Goal: Task Accomplishment & Management: Manage account settings

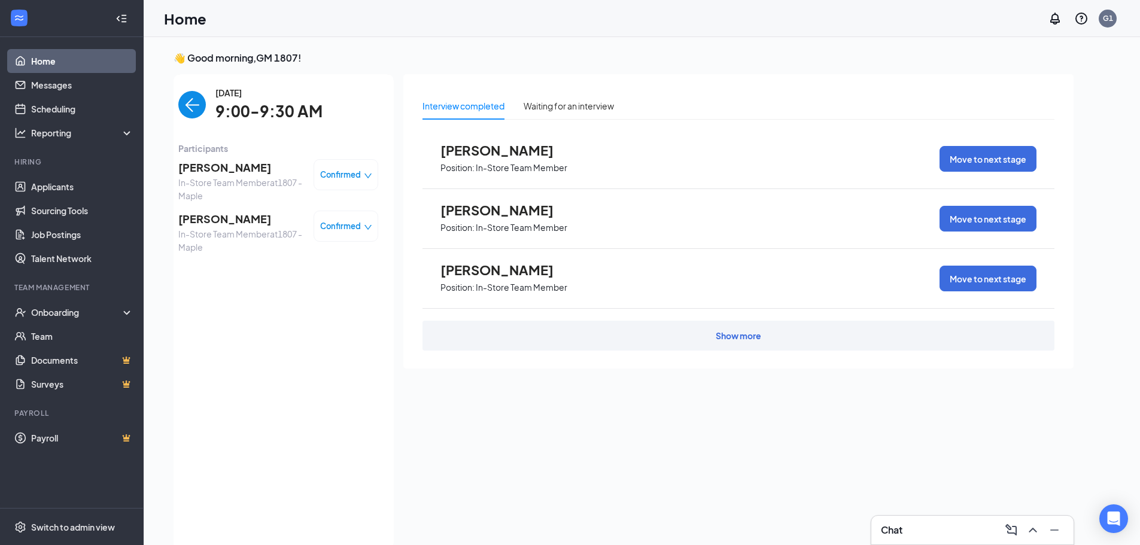
scroll to position [5, 0]
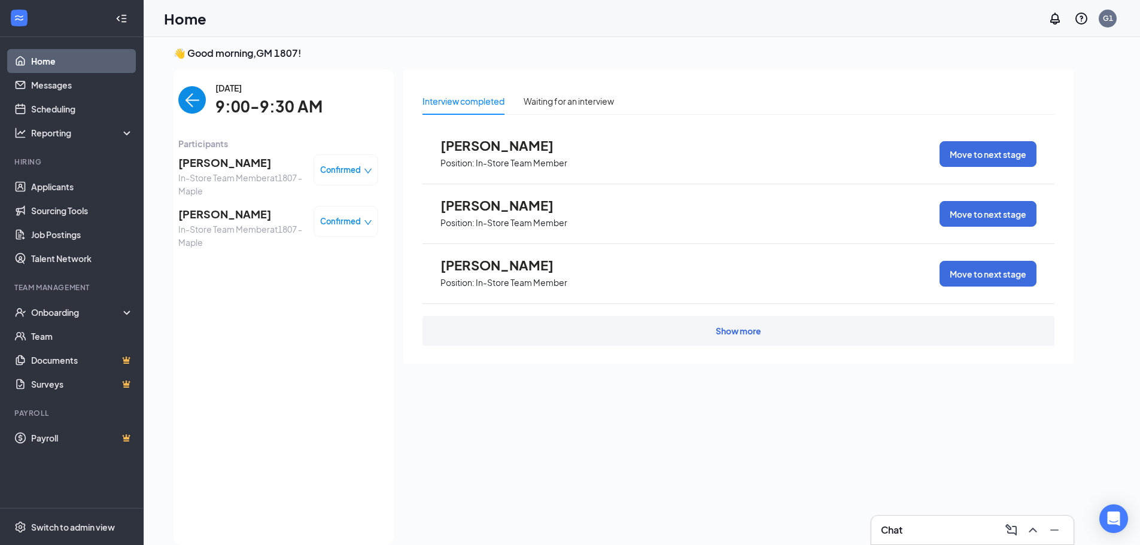
click at [187, 99] on img "back-button" at bounding box center [192, 100] width 28 height 28
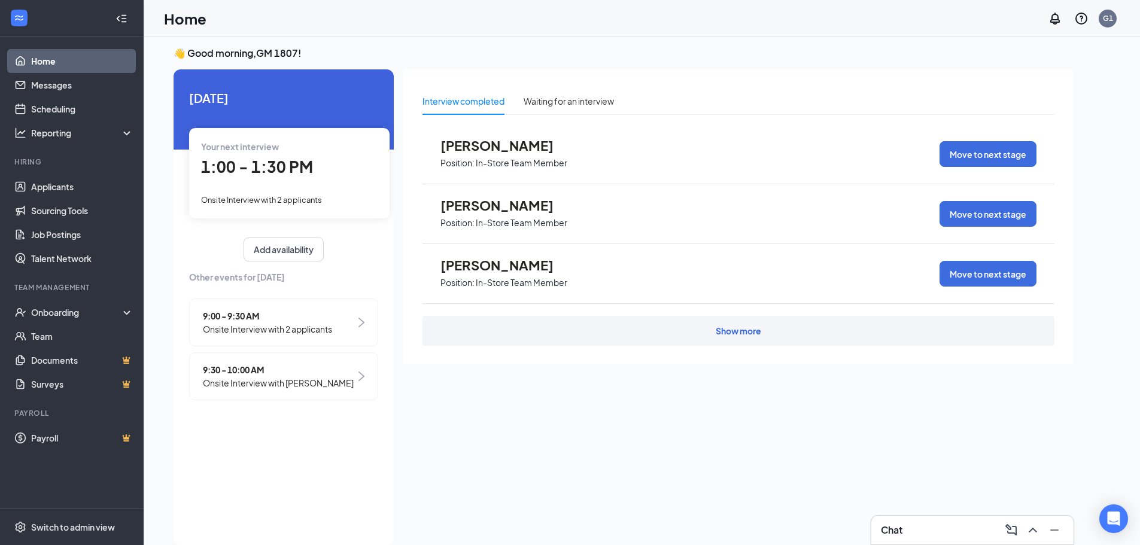
click at [338, 334] on div "9:00 - 9:30 AM Onsite Interview with 2 applicants" at bounding box center [283, 323] width 189 height 48
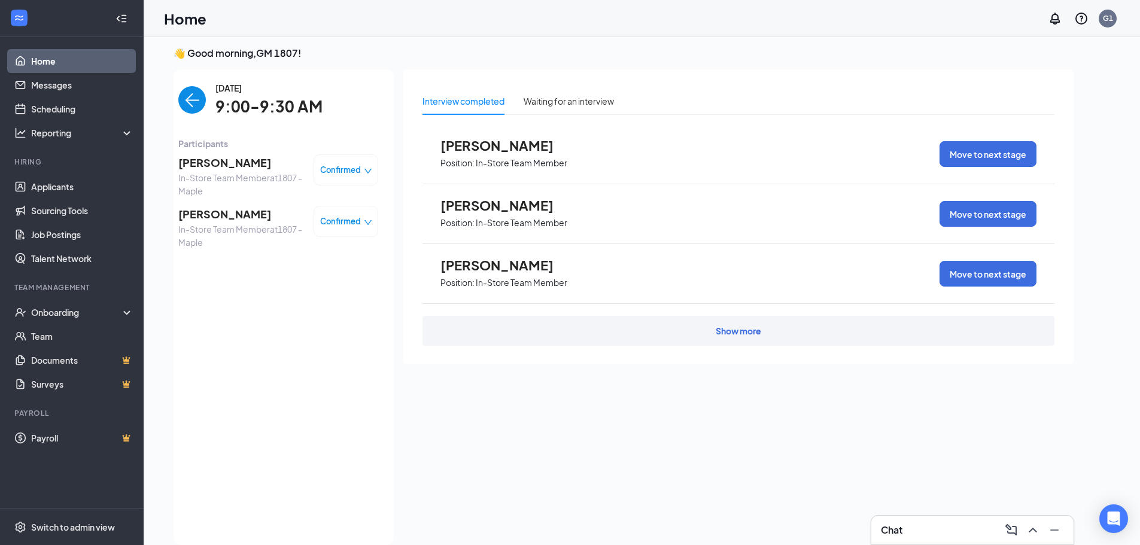
click at [192, 100] on img "back-button" at bounding box center [192, 100] width 28 height 28
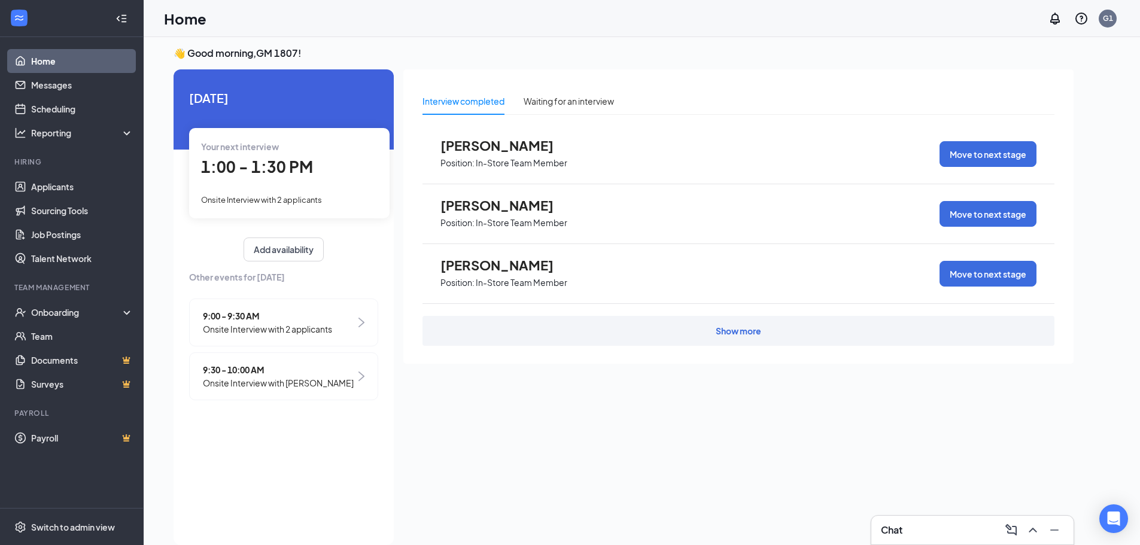
click at [288, 366] on span "9:30 - 10:00 AM" at bounding box center [278, 369] width 151 height 13
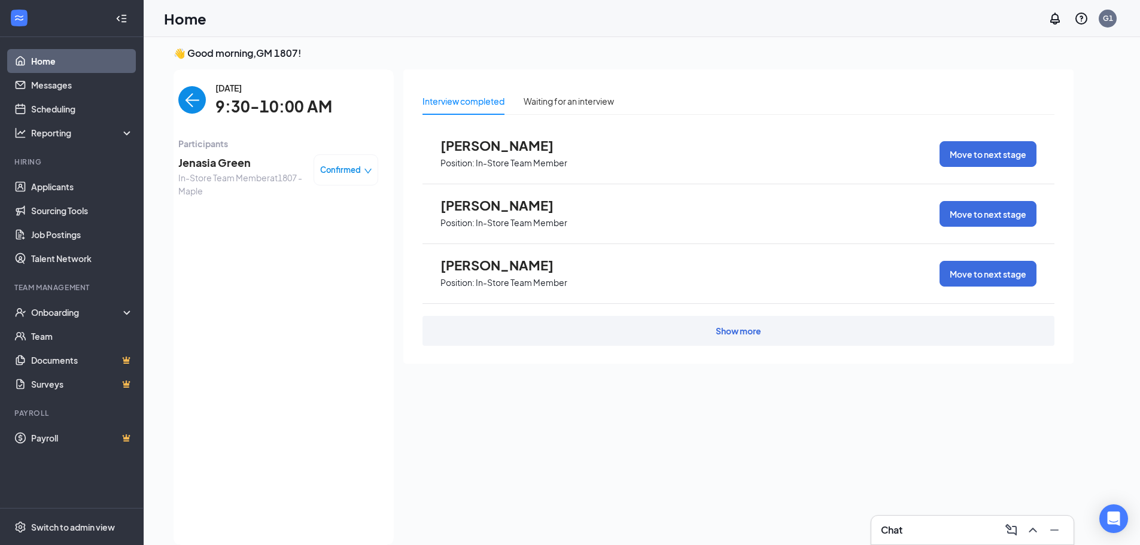
click at [192, 95] on img "back-button" at bounding box center [192, 100] width 28 height 28
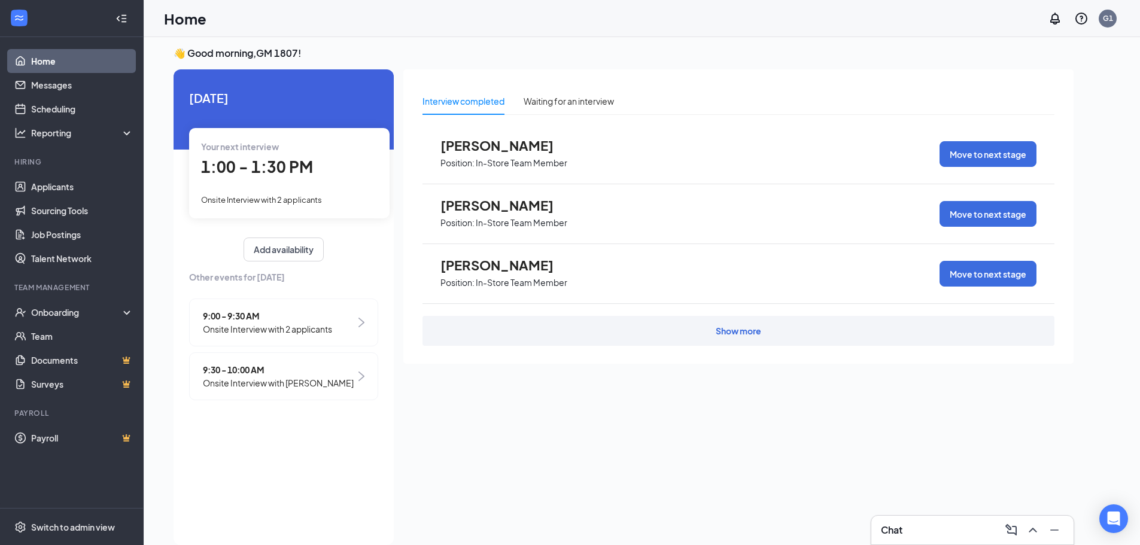
click at [337, 325] on div "9:00 - 9:30 AM Onsite Interview with 2 applicants" at bounding box center [283, 323] width 189 height 48
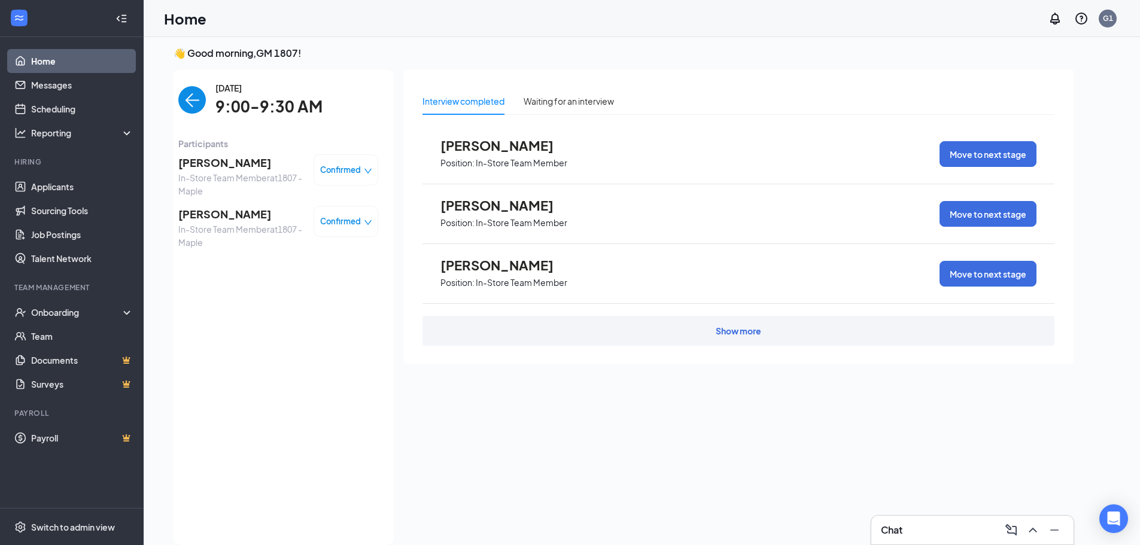
click at [199, 94] on img "back-button" at bounding box center [192, 100] width 28 height 28
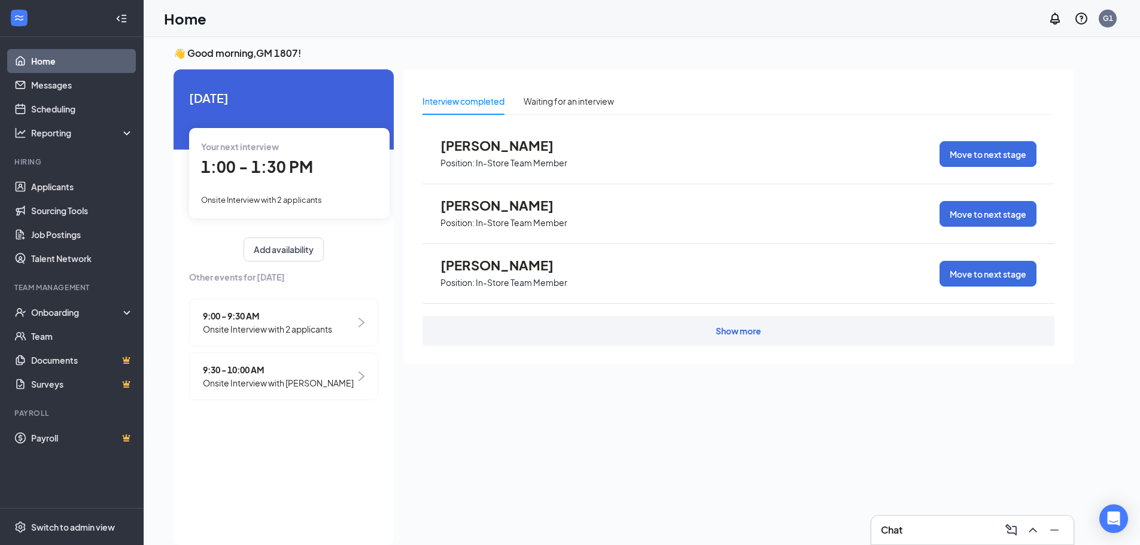
click at [281, 179] on div "1:00 - 1:30 PM" at bounding box center [289, 167] width 177 height 25
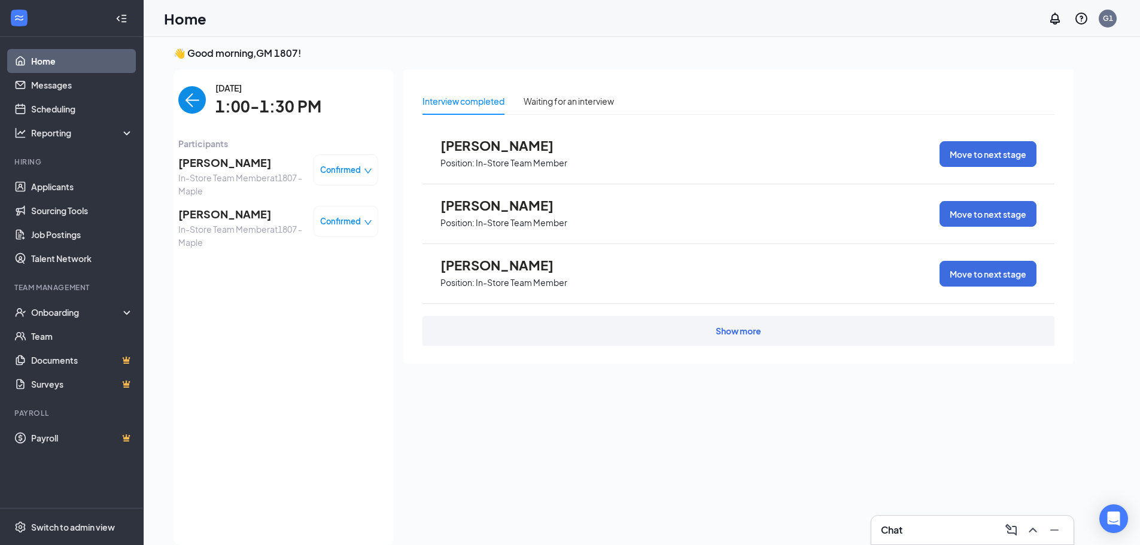
click at [191, 98] on img "back-button" at bounding box center [192, 100] width 28 height 28
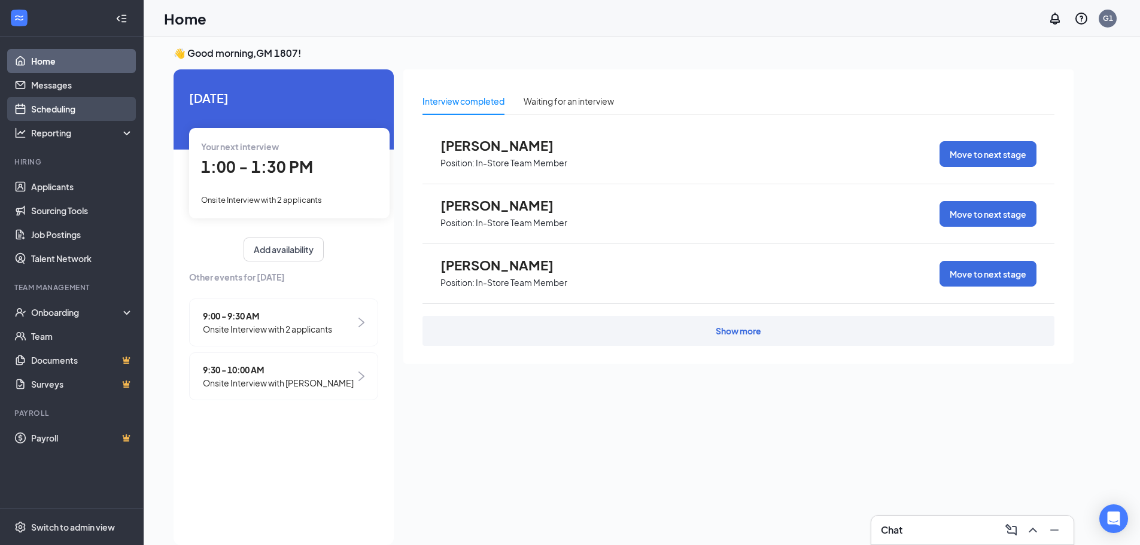
click at [76, 112] on link "Scheduling" at bounding box center [82, 109] width 102 height 24
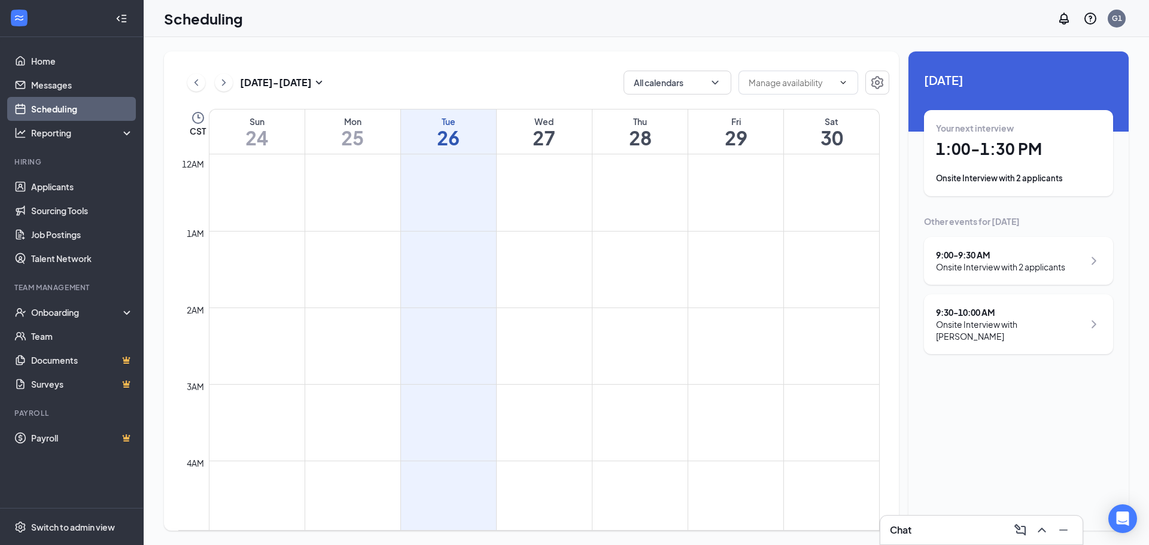
scroll to position [588, 0]
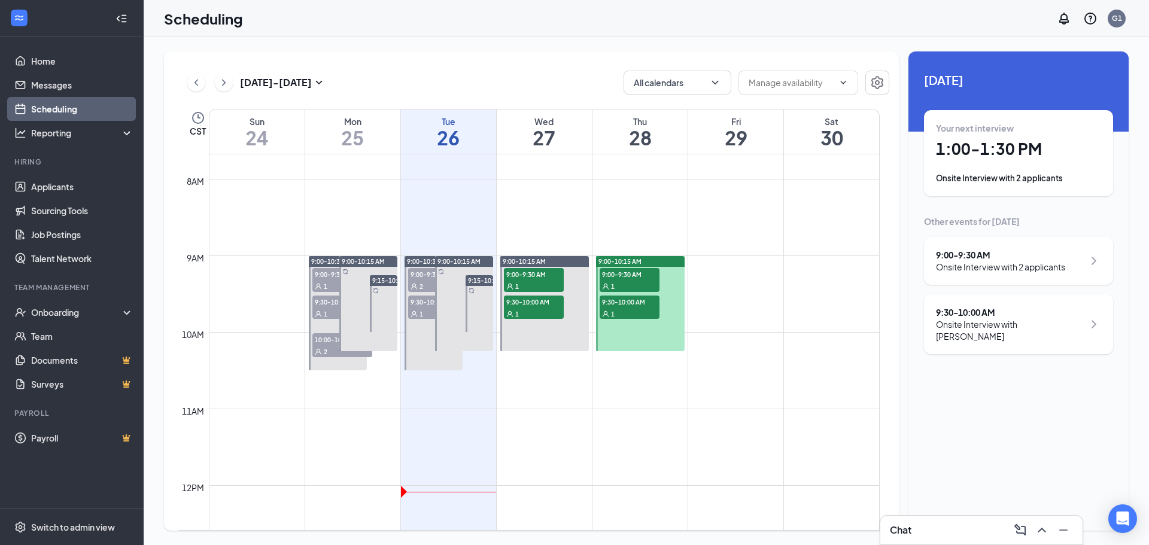
click at [632, 272] on span "9:00-9:30 AM" at bounding box center [630, 274] width 60 height 12
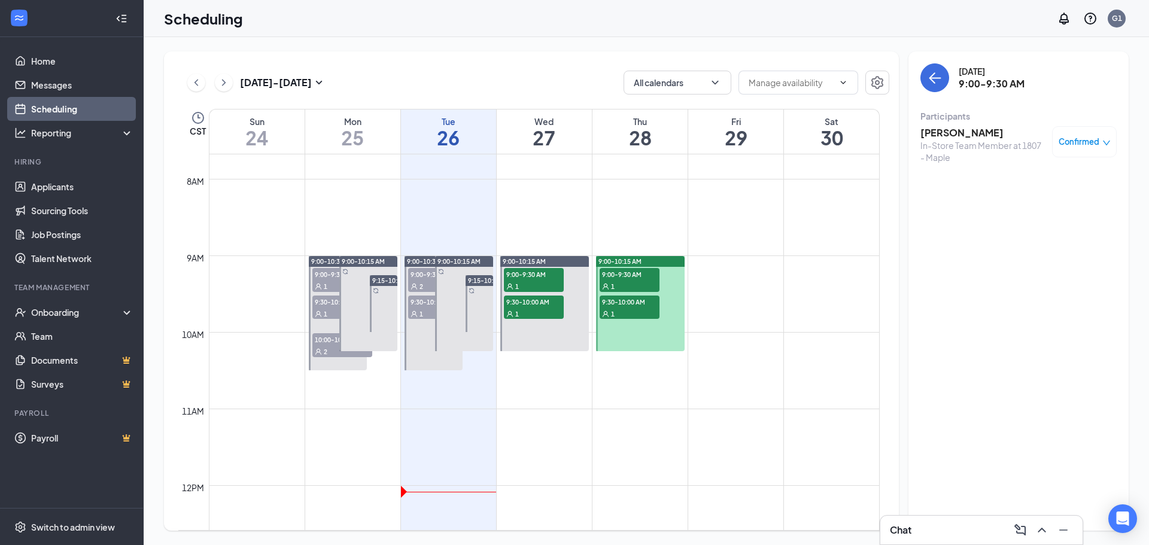
drag, startPoint x: 1107, startPoint y: 142, endPoint x: 1103, endPoint y: 168, distance: 25.4
click at [1108, 142] on icon "down" at bounding box center [1107, 143] width 8 height 8
drag, startPoint x: 1033, startPoint y: 242, endPoint x: 1043, endPoint y: 234, distance: 13.2
click at [1034, 242] on span "Cancel" at bounding box center [1031, 241] width 28 height 13
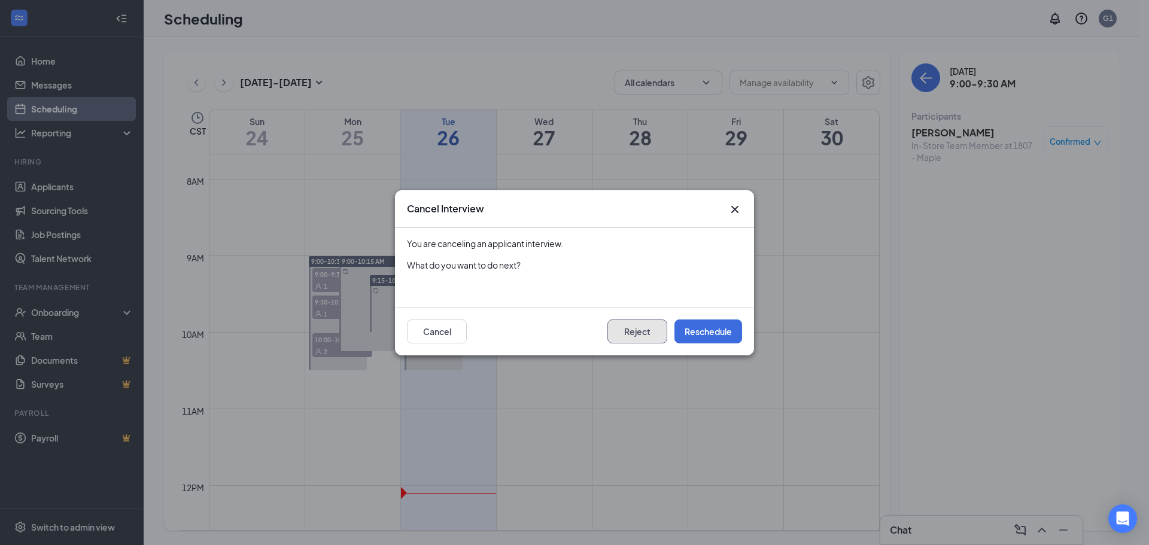
click at [639, 333] on button "Reject" at bounding box center [638, 332] width 60 height 24
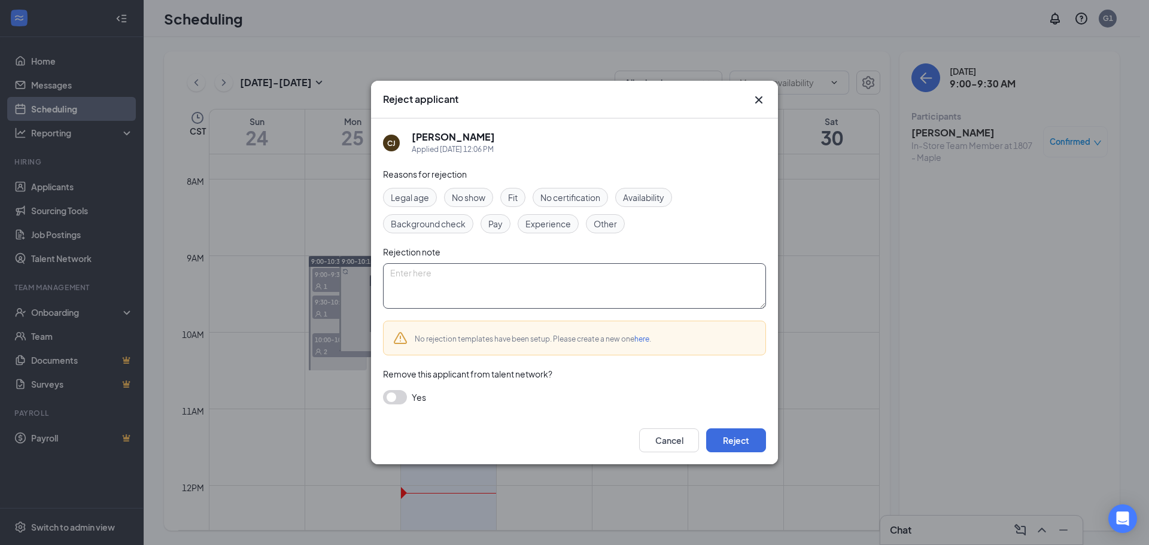
click at [548, 284] on textarea at bounding box center [574, 285] width 383 height 45
click at [411, 271] on textarea "The posiiton is filled" at bounding box center [574, 285] width 383 height 45
drag, startPoint x: 466, startPoint y: 278, endPoint x: 398, endPoint y: 272, distance: 67.9
click at [380, 283] on div "[PERSON_NAME] [PERSON_NAME] Applied [DATE] 12:06 PM Reasons for rejection Legal…" at bounding box center [574, 268] width 407 height 298
drag, startPoint x: 429, startPoint y: 270, endPoint x: 482, endPoint y: 279, distance: 53.4
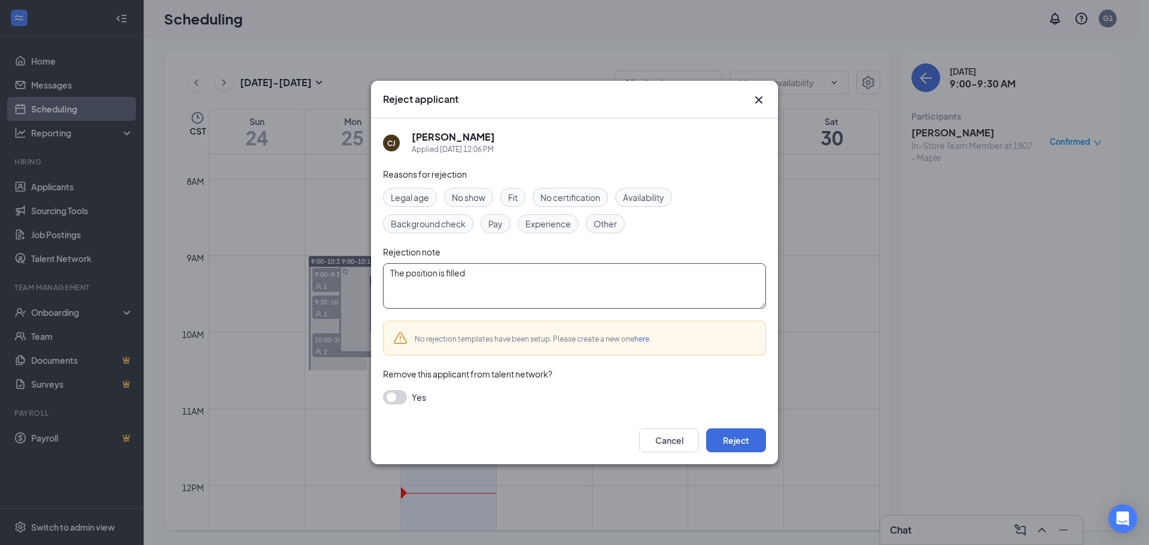
click at [482, 279] on textarea "The position is filled" at bounding box center [574, 285] width 383 height 45
drag, startPoint x: 527, startPoint y: 278, endPoint x: 335, endPoint y: 289, distance: 192.5
click at [335, 289] on div "Reject applicant [PERSON_NAME] [PERSON_NAME] Applied [DATE] 12:06 PM Reasons fo…" at bounding box center [574, 272] width 1149 height 545
type textarea "The position is filled. thank you"
click at [729, 431] on button "Reject" at bounding box center [736, 441] width 60 height 24
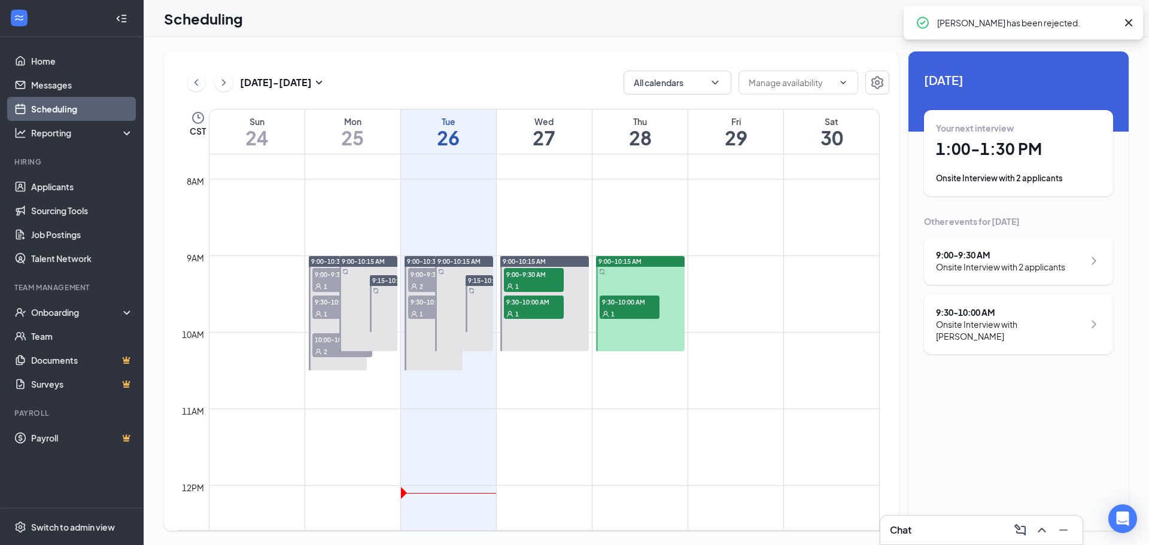
click at [633, 307] on span "9:30-10:00 AM" at bounding box center [630, 302] width 60 height 12
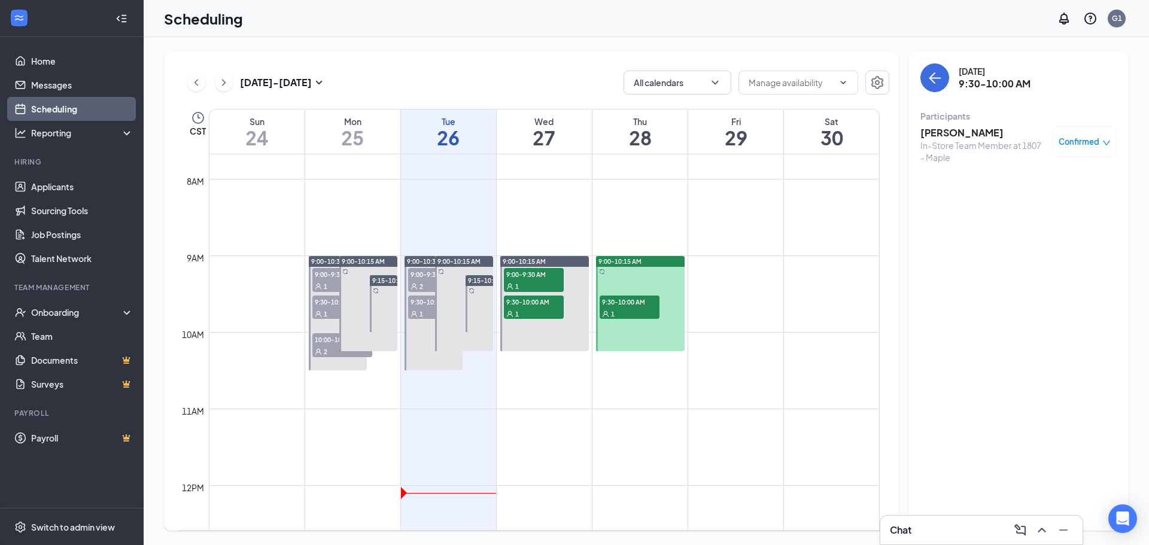
click at [1105, 145] on icon "down" at bounding box center [1107, 143] width 8 height 8
click at [1021, 249] on div "Request Reschedule Mark complete Mark as no-show Cancel" at bounding box center [1048, 213] width 125 height 109
click at [1018, 242] on span "Cancel" at bounding box center [1031, 241] width 28 height 13
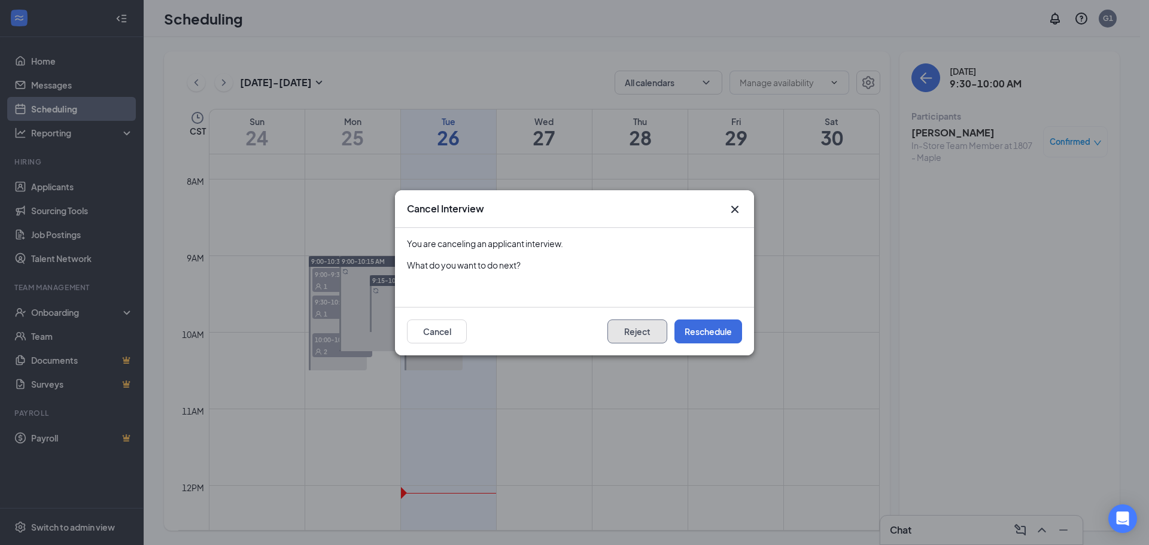
click at [651, 338] on button "Reject" at bounding box center [638, 332] width 60 height 24
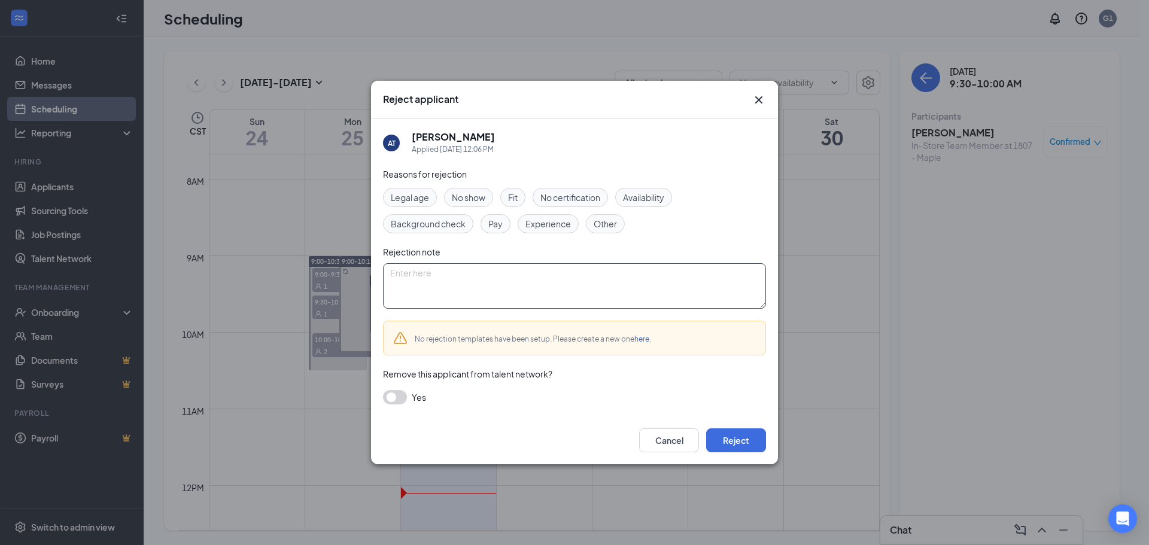
click at [531, 290] on textarea at bounding box center [574, 285] width 383 height 45
paste textarea "The position is filled. thank you"
type textarea "The position is filled. thank you"
click at [728, 436] on button "Reject" at bounding box center [736, 441] width 60 height 24
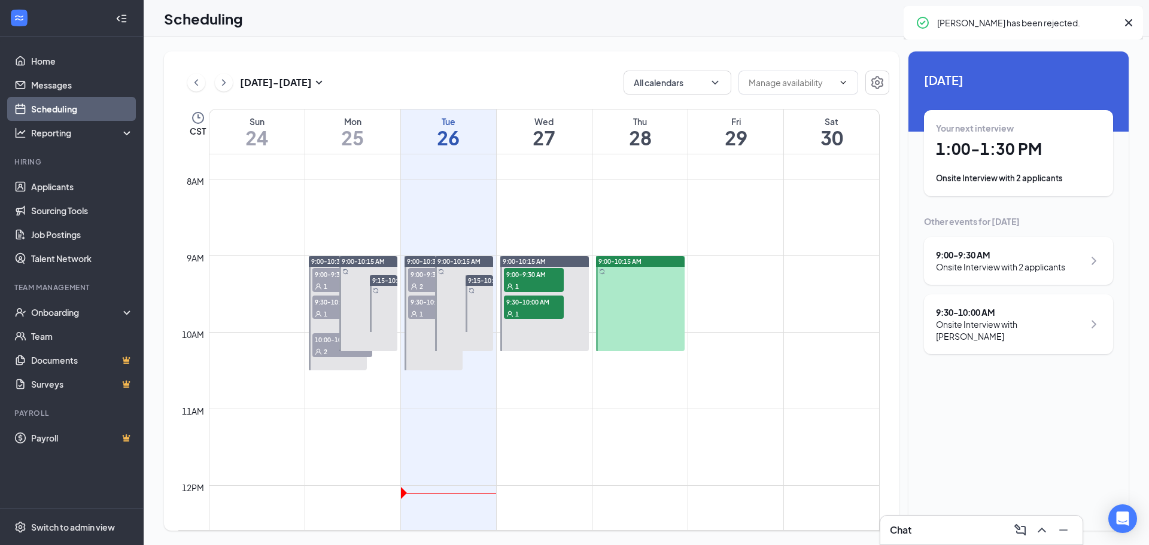
click at [541, 272] on span "9:00-9:30 AM" at bounding box center [534, 274] width 60 height 12
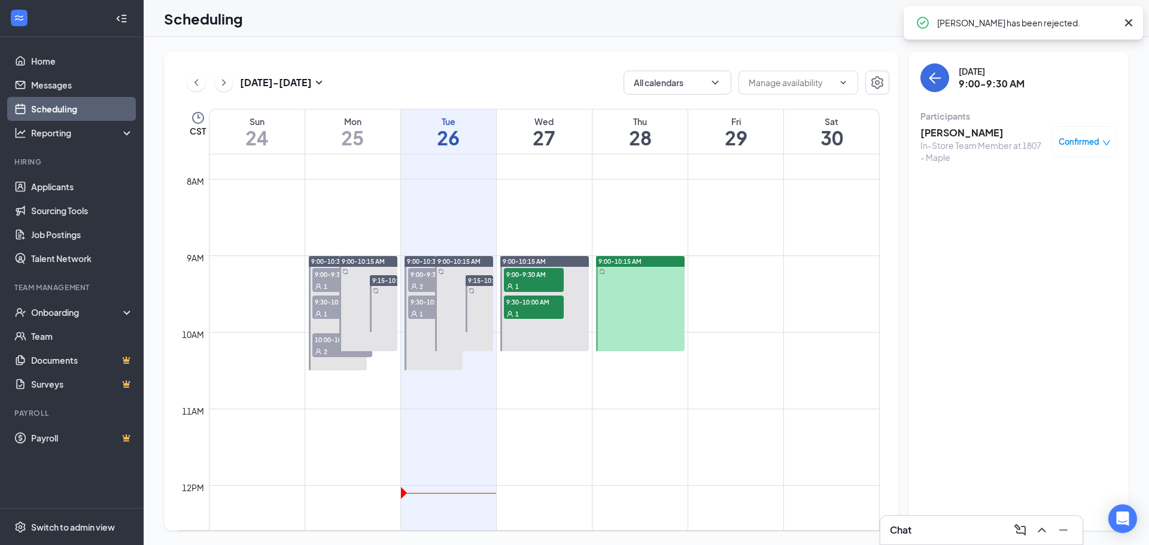
click at [1106, 141] on icon "down" at bounding box center [1107, 143] width 8 height 8
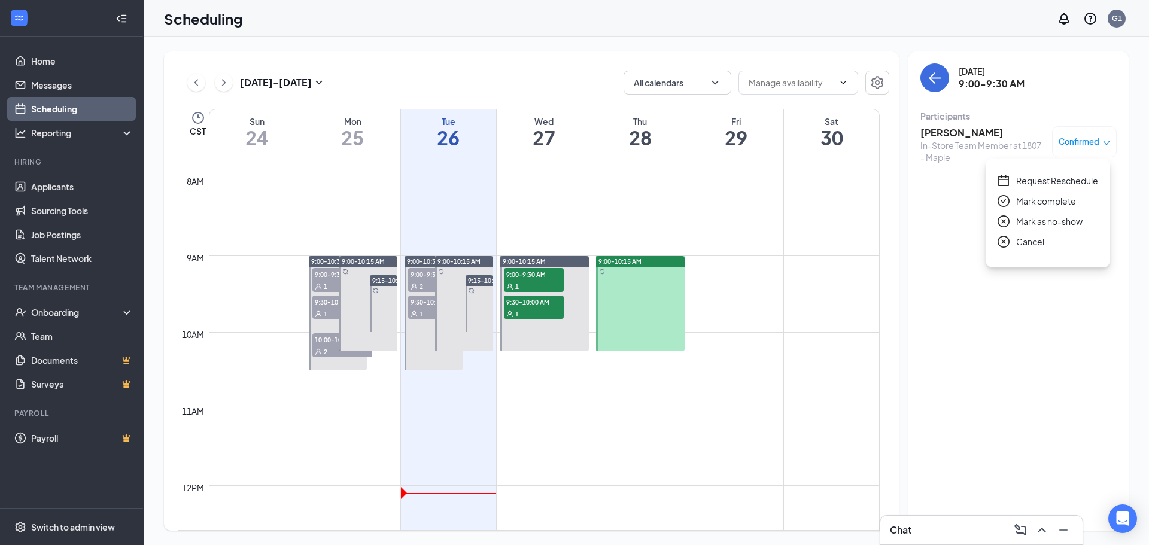
click at [1020, 241] on span "Cancel" at bounding box center [1031, 241] width 28 height 13
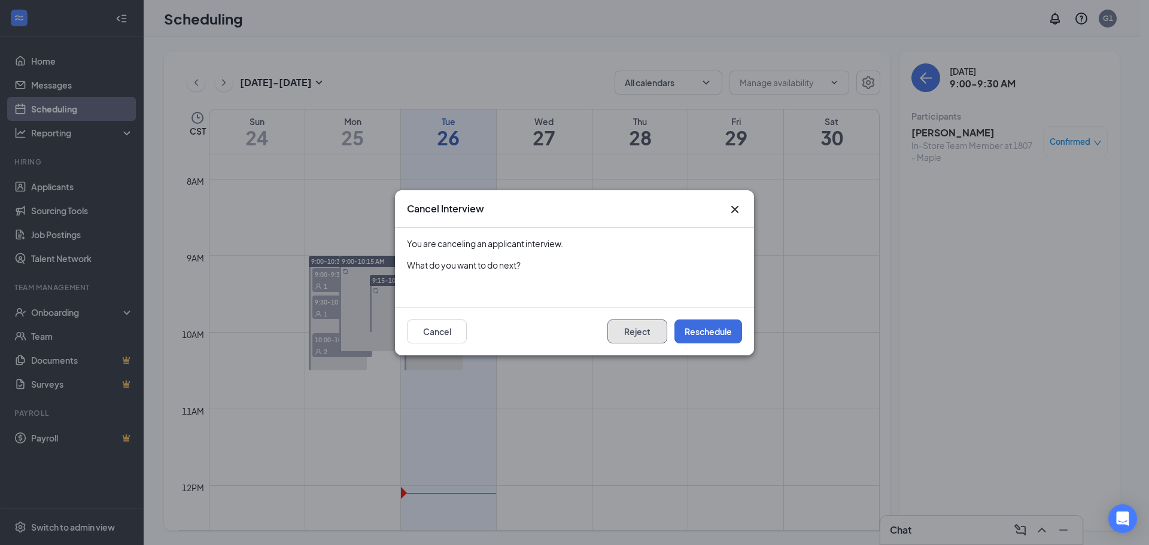
click at [637, 338] on button "Reject" at bounding box center [638, 332] width 60 height 24
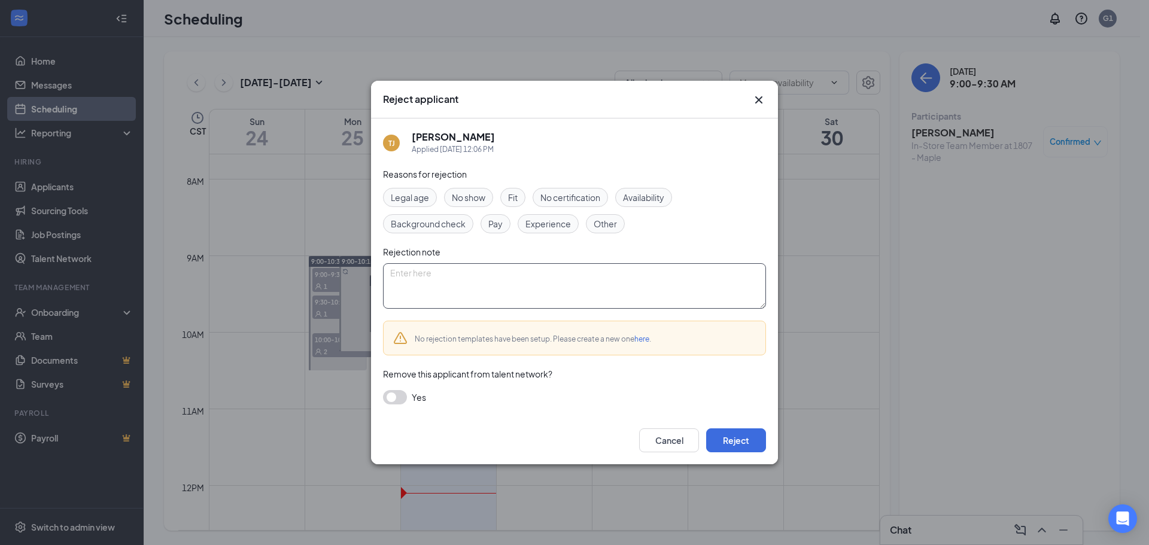
click at [632, 290] on textarea at bounding box center [574, 285] width 383 height 45
paste textarea "The position is filled. thank you"
type textarea "The position is filled. thank you"
click at [739, 434] on button "Reject" at bounding box center [736, 441] width 60 height 24
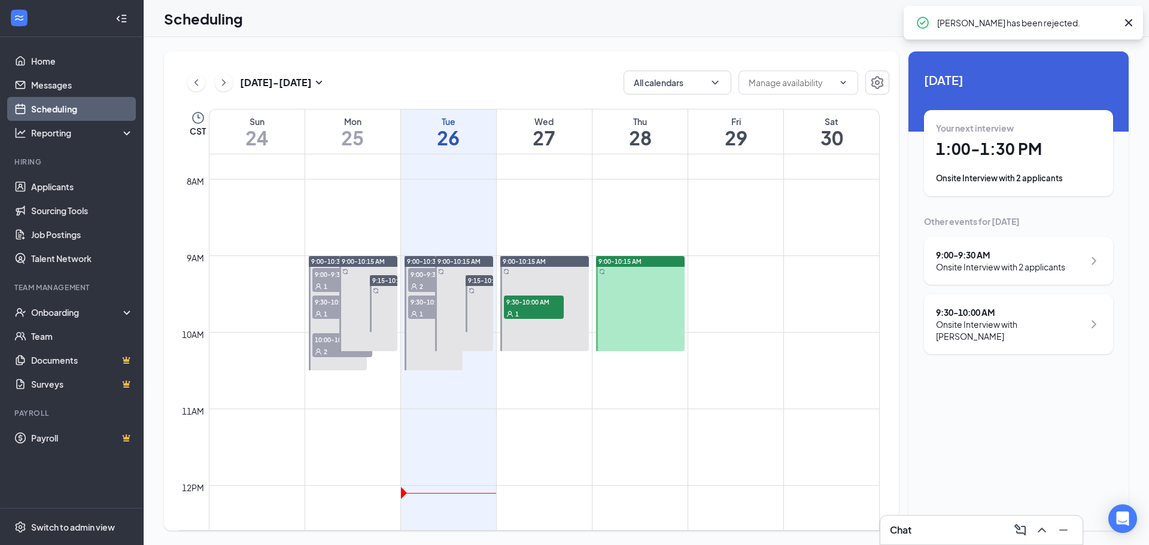
click at [541, 308] on div "1" at bounding box center [534, 314] width 60 height 12
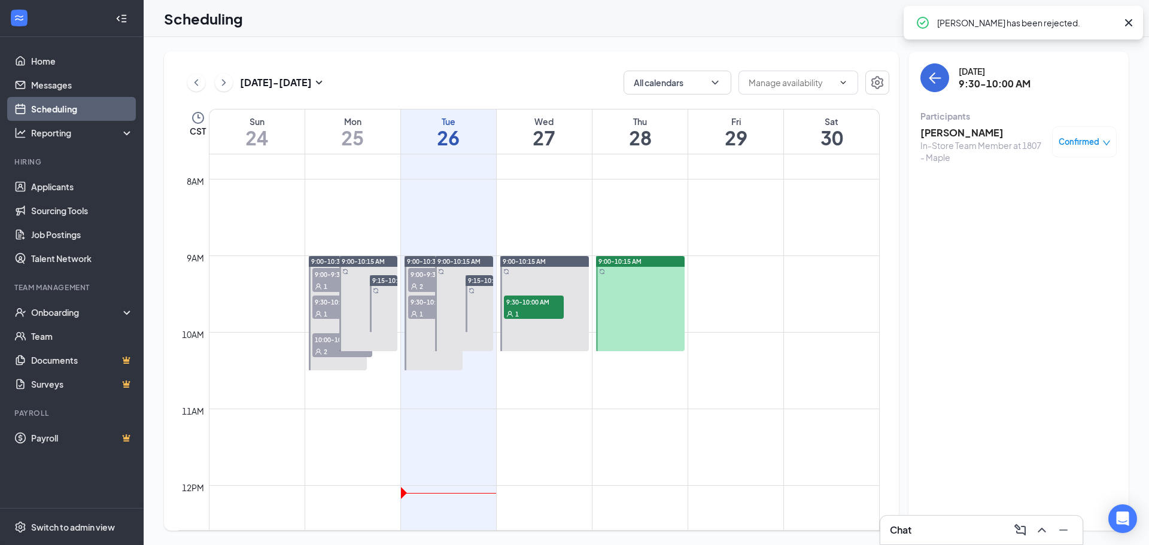
click at [1109, 144] on icon "down" at bounding box center [1107, 143] width 8 height 8
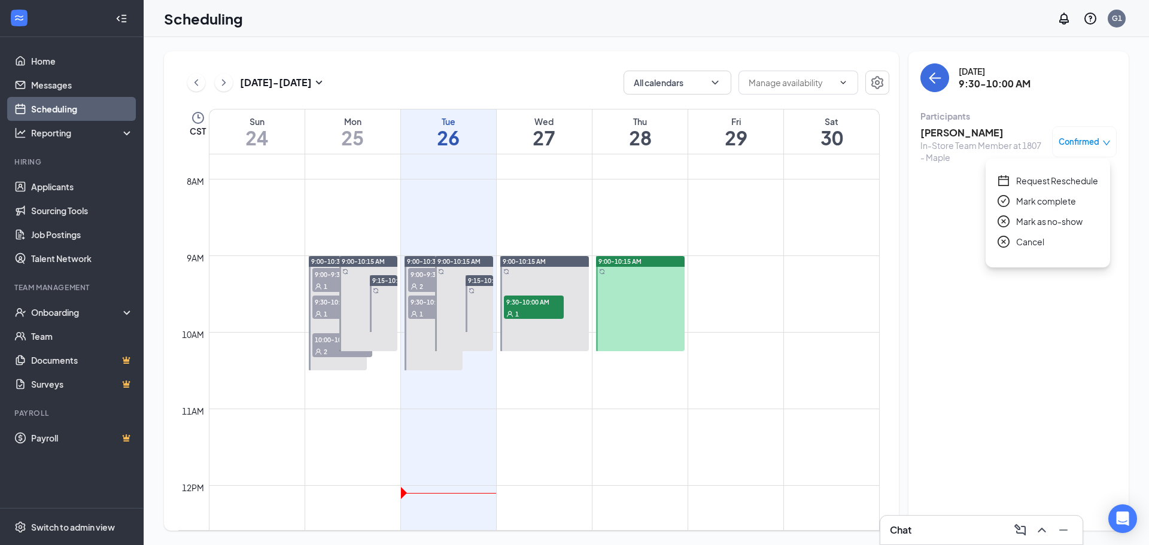
click at [1015, 239] on div "Cancel" at bounding box center [1048, 241] width 101 height 13
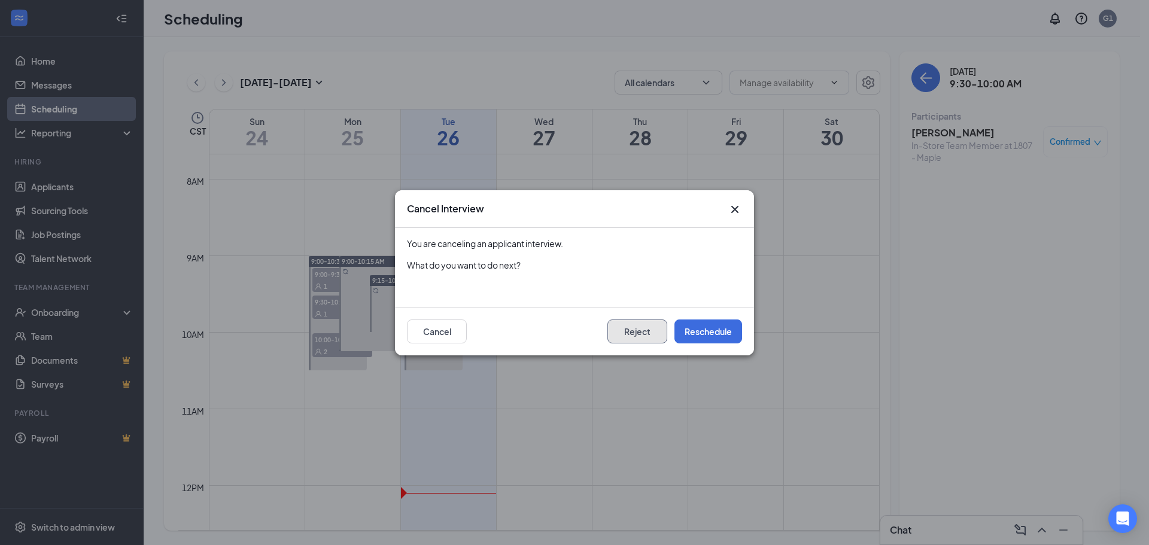
click at [648, 331] on button "Reject" at bounding box center [638, 332] width 60 height 24
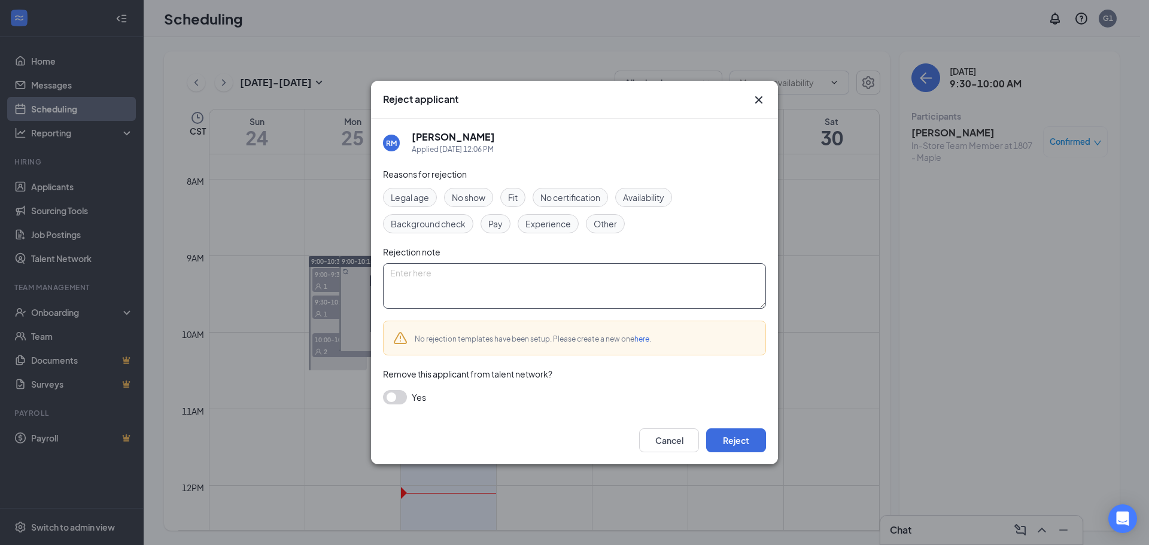
click at [547, 292] on textarea at bounding box center [574, 285] width 383 height 45
paste textarea "The position is filled. thank you"
type textarea "The position is filled. thank you"
click at [726, 440] on button "Reject" at bounding box center [736, 441] width 60 height 24
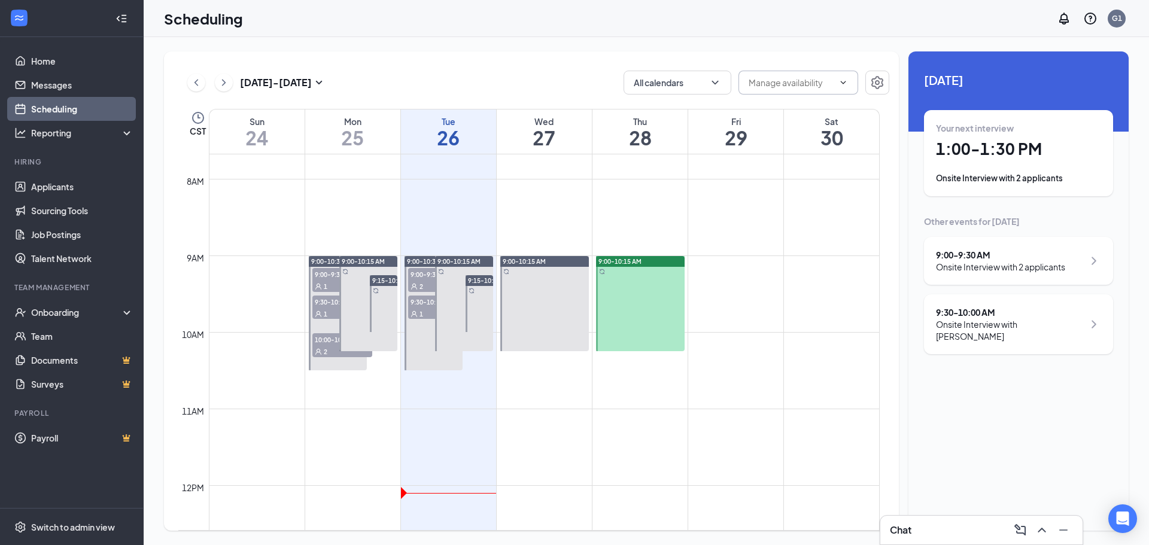
click at [805, 85] on input "text" at bounding box center [791, 82] width 85 height 13
click at [800, 108] on div "Delete all availability" at bounding box center [787, 110] width 78 height 13
type input "Delete all availability"
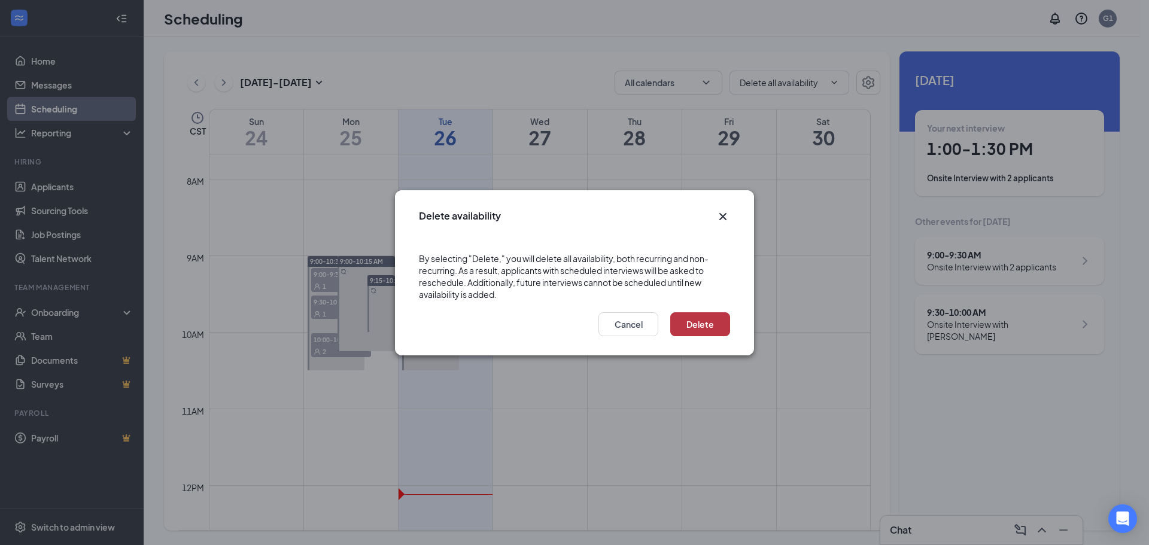
click at [697, 320] on button "Delete" at bounding box center [701, 325] width 60 height 24
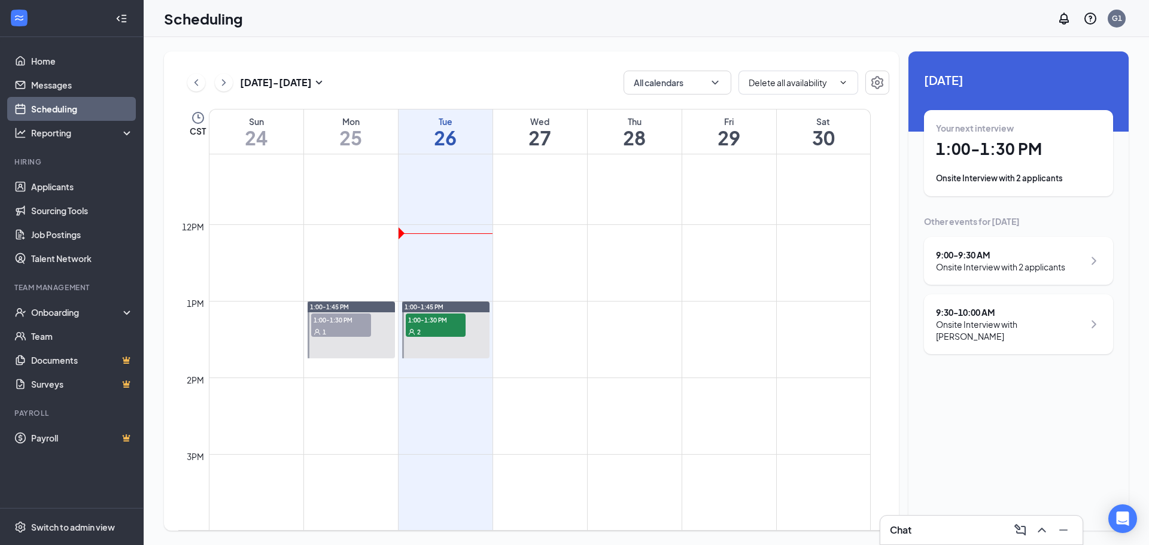
scroll to position [888, 0]
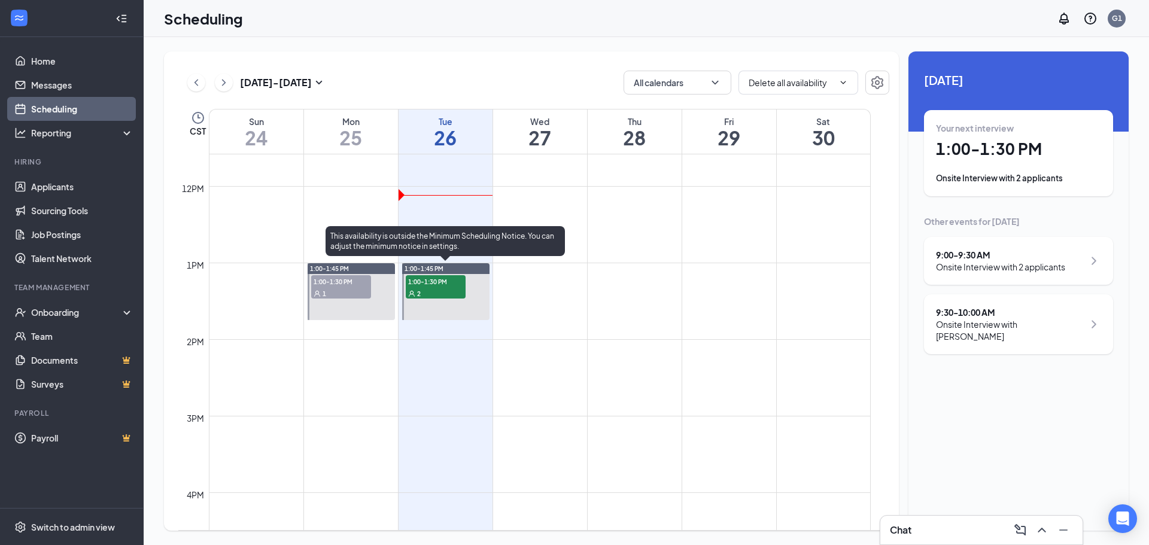
click at [436, 294] on div "2" at bounding box center [436, 293] width 60 height 12
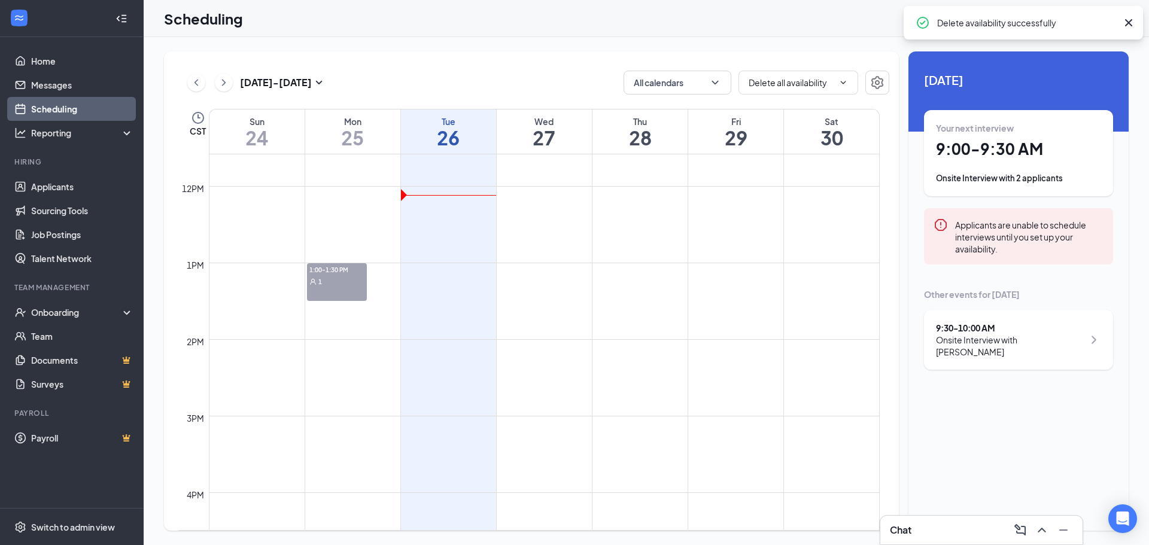
click at [1054, 335] on div "Onsite Interview with [PERSON_NAME]" at bounding box center [1010, 346] width 148 height 24
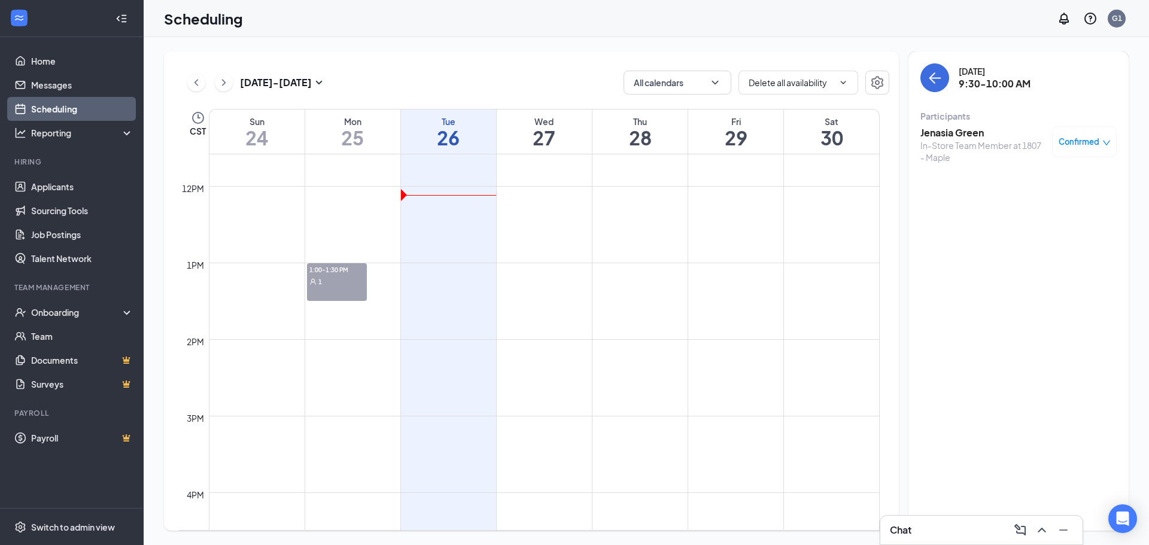
click at [1103, 146] on icon "down" at bounding box center [1107, 143] width 8 height 8
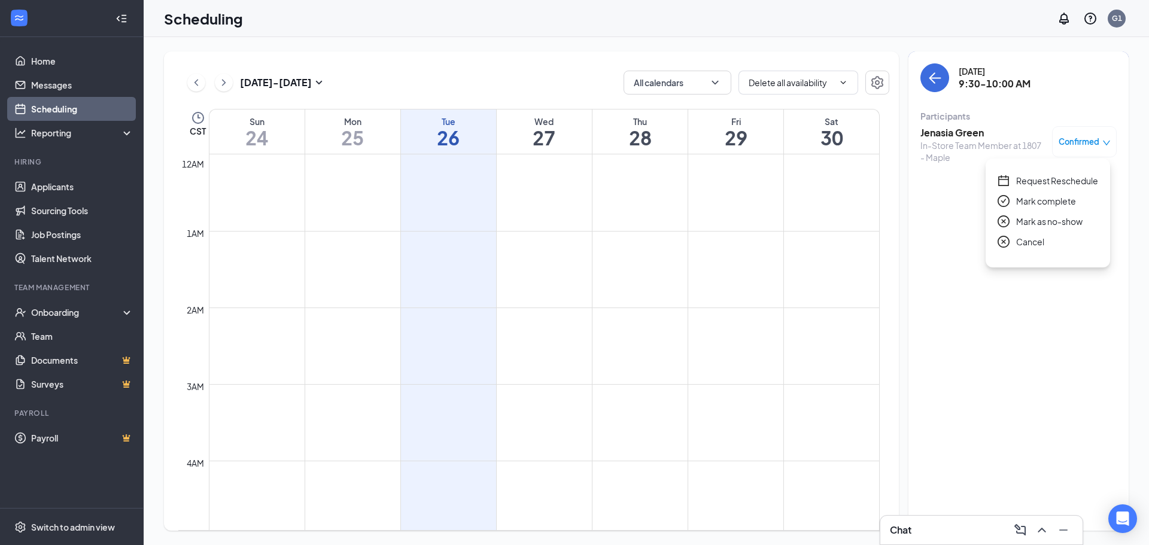
click at [481, 67] on div "[DATE] - [DATE] All calendars Delete all availability CST Sun 24 Mon 25 Tue 26 …" at bounding box center [531, 291] width 735 height 480
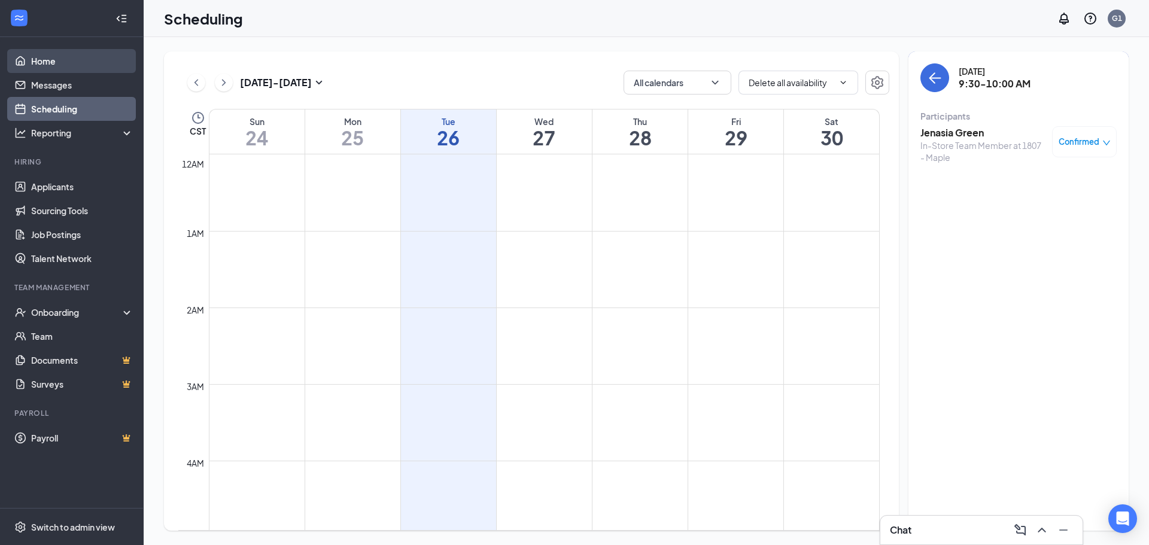
click at [38, 61] on link "Home" at bounding box center [82, 61] width 102 height 24
